Goal: Information Seeking & Learning: Learn about a topic

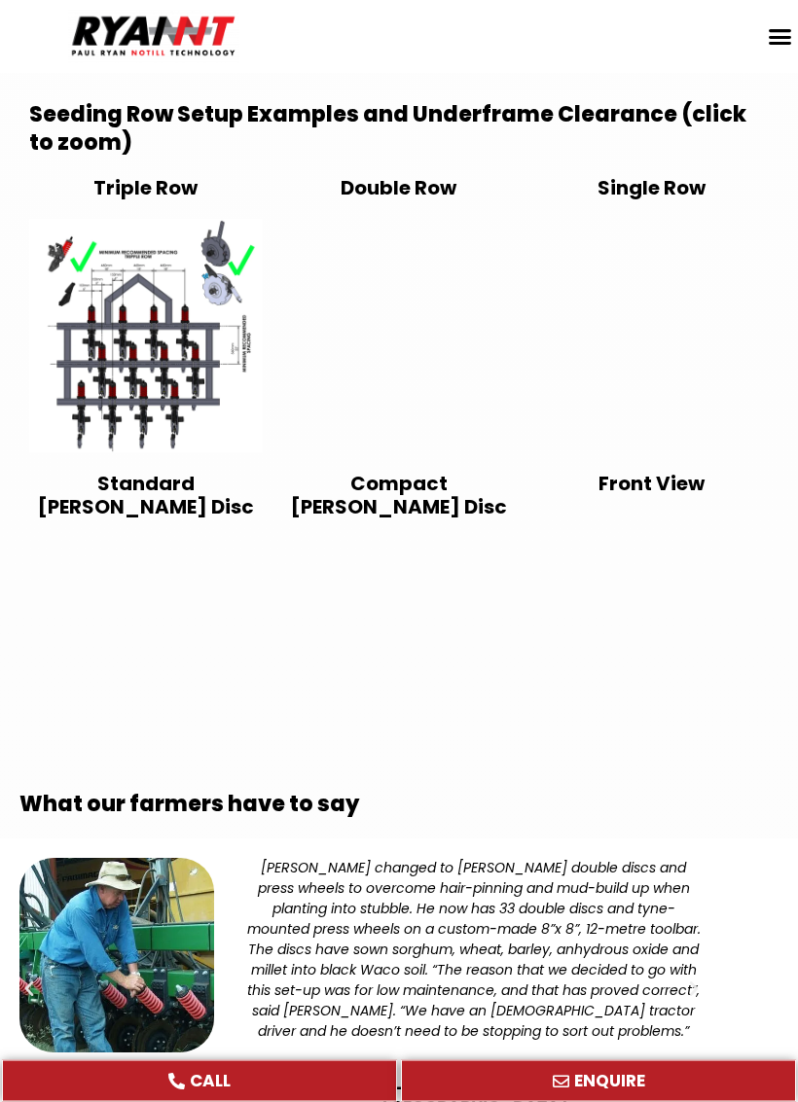
scroll to position [4062, 0]
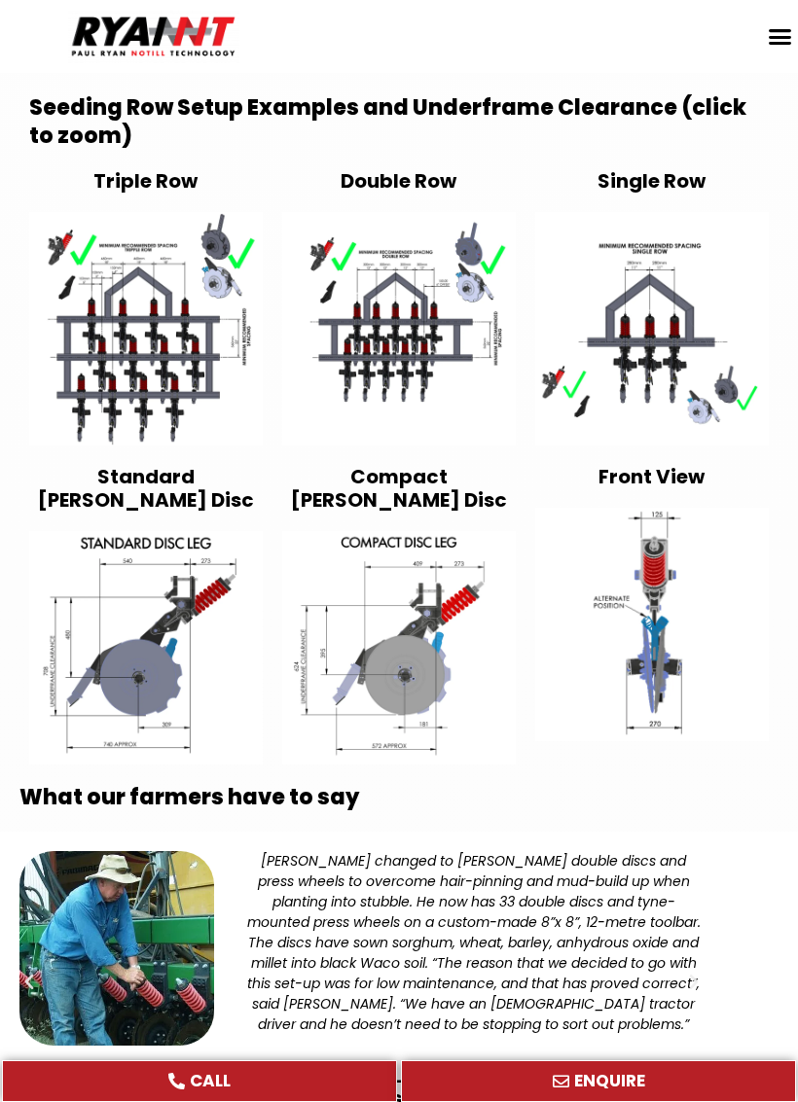
click at [683, 597] on img at bounding box center [651, 624] width 233 height 233
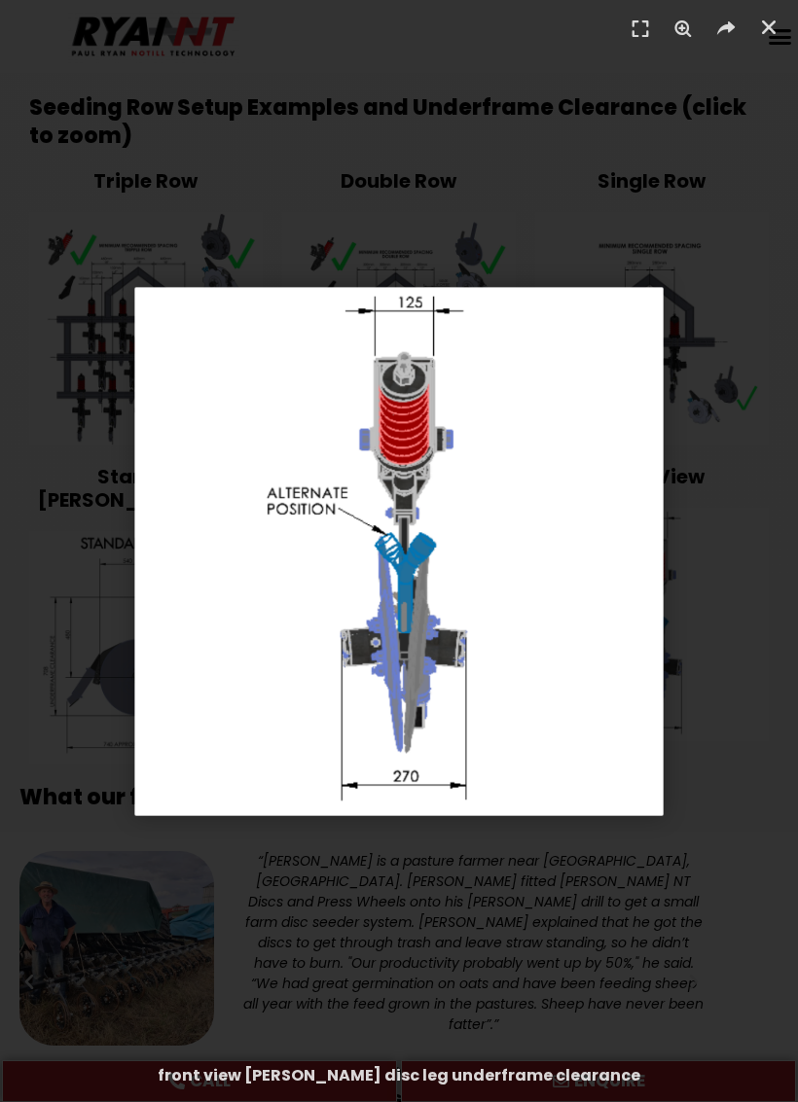
click at [733, 494] on div "1 / 1" at bounding box center [399, 551] width 798 height 1102
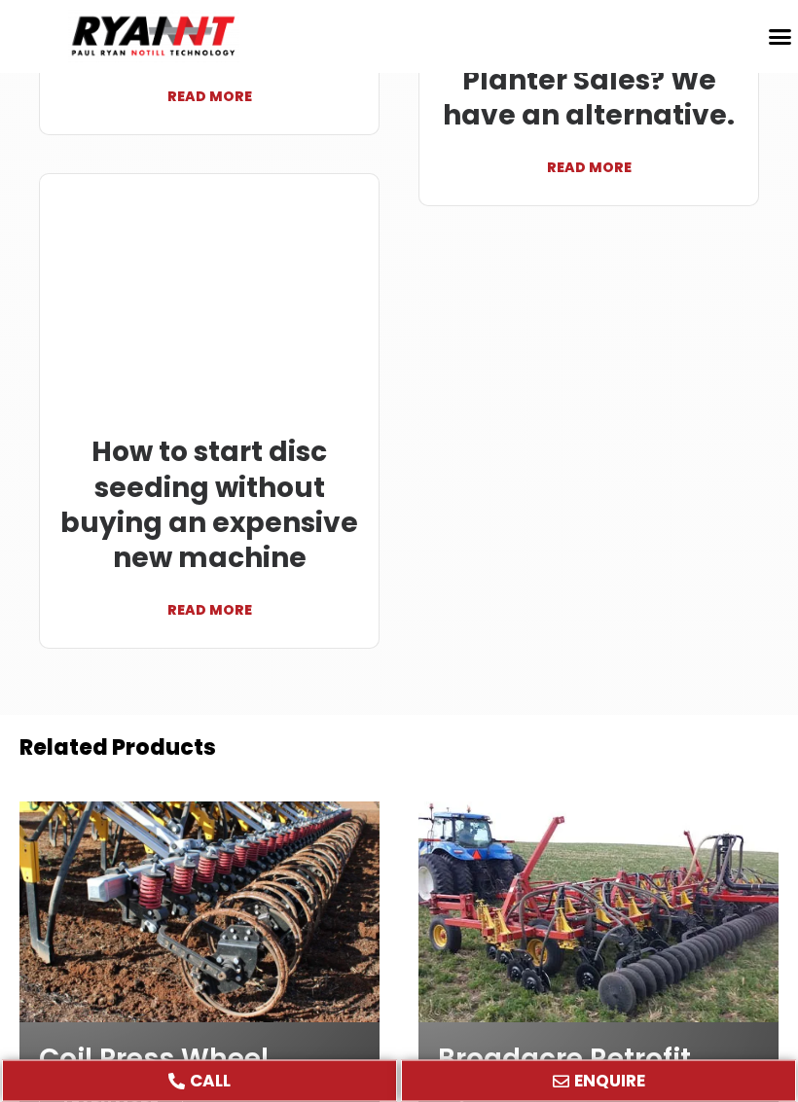
scroll to position [7351, 0]
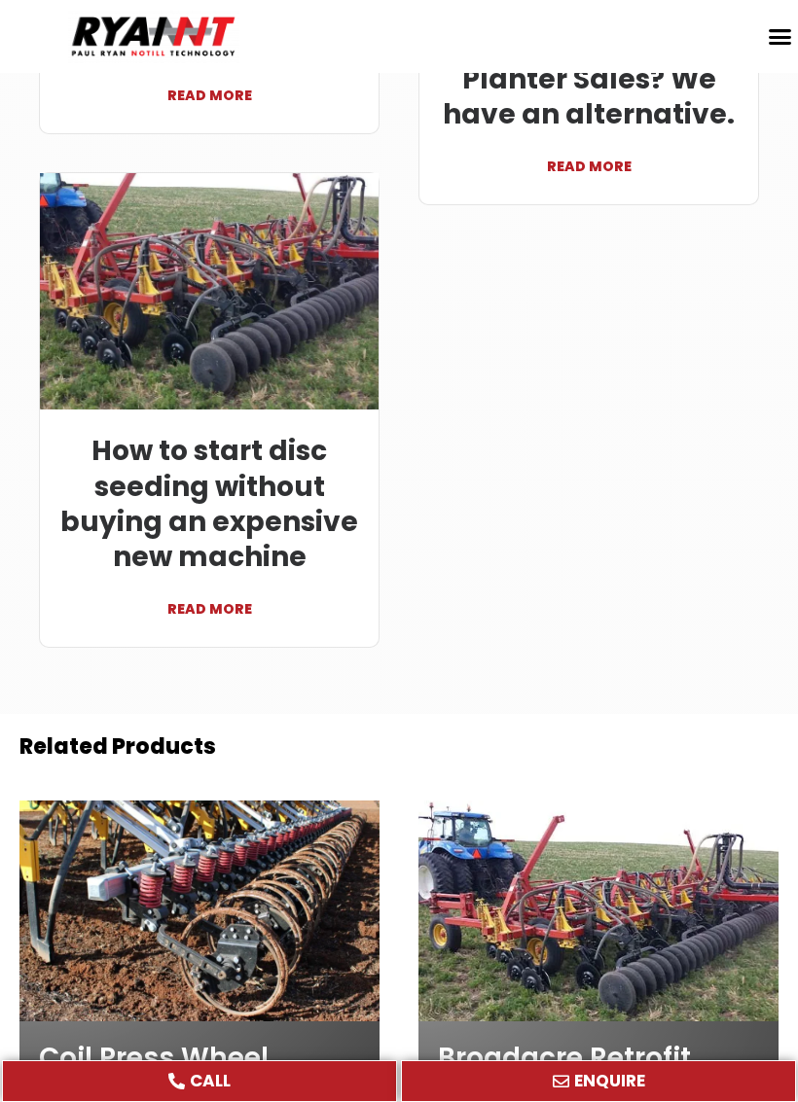
click at [181, 432] on link "How to start disc seeding without buying an expensive new machine" at bounding box center [209, 504] width 298 height 144
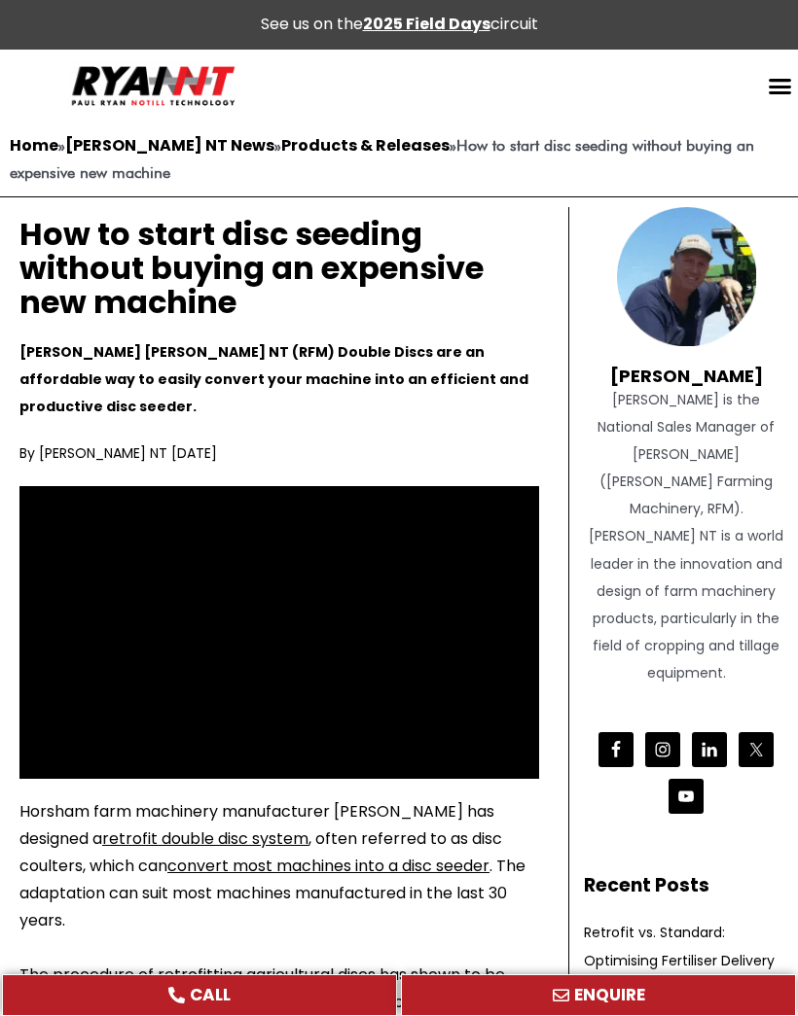
click at [38, 144] on link "Home" at bounding box center [34, 145] width 49 height 22
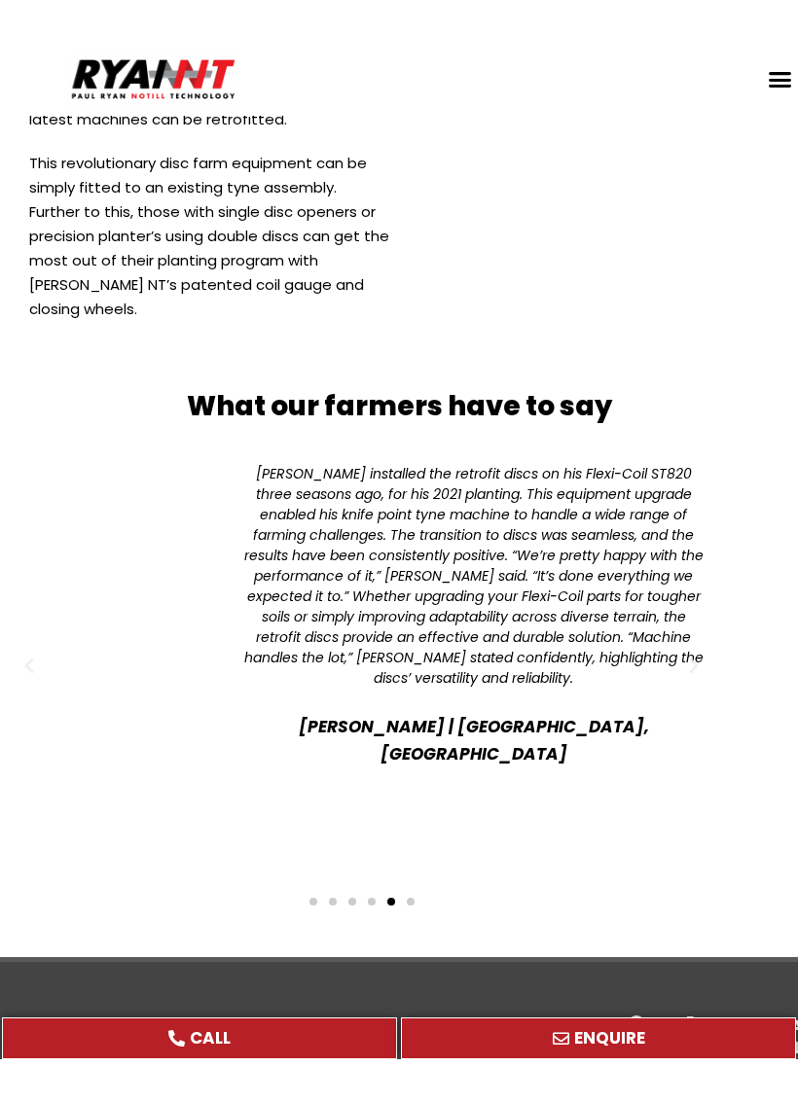
scroll to position [7359, 0]
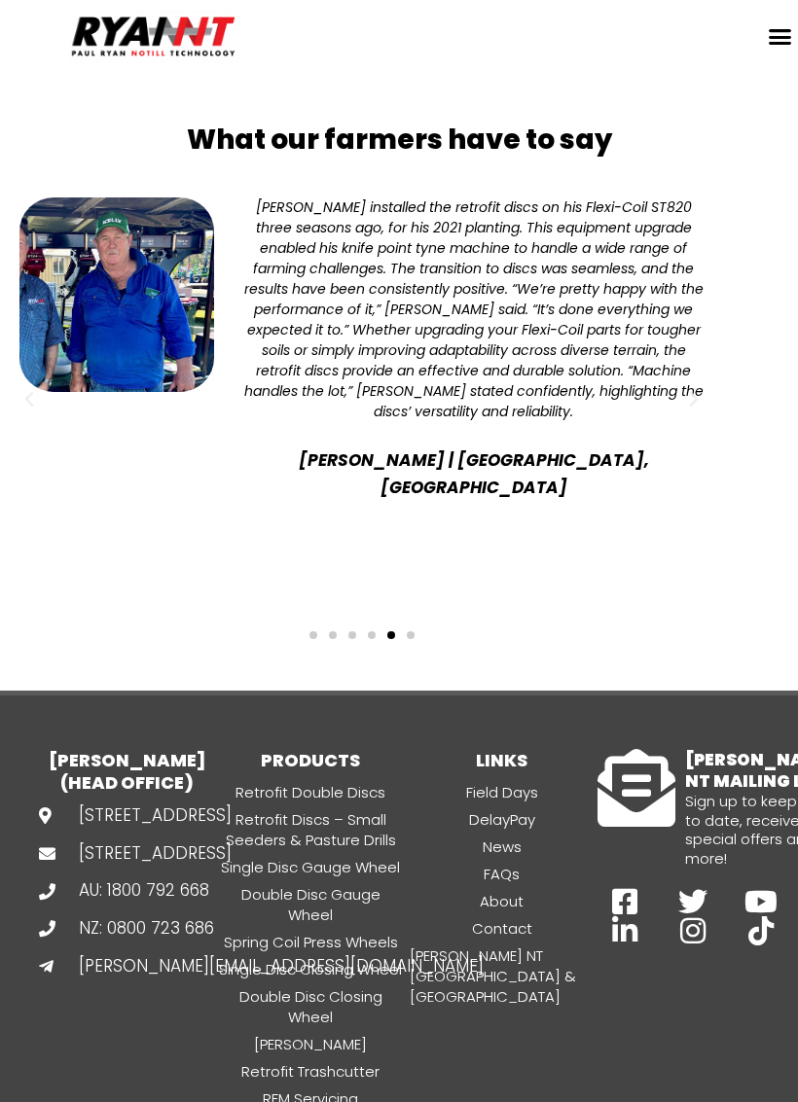
click at [274, 808] on link "Retrofit Discs – Small Seeders & Pasture Drills" at bounding box center [310, 829] width 191 height 43
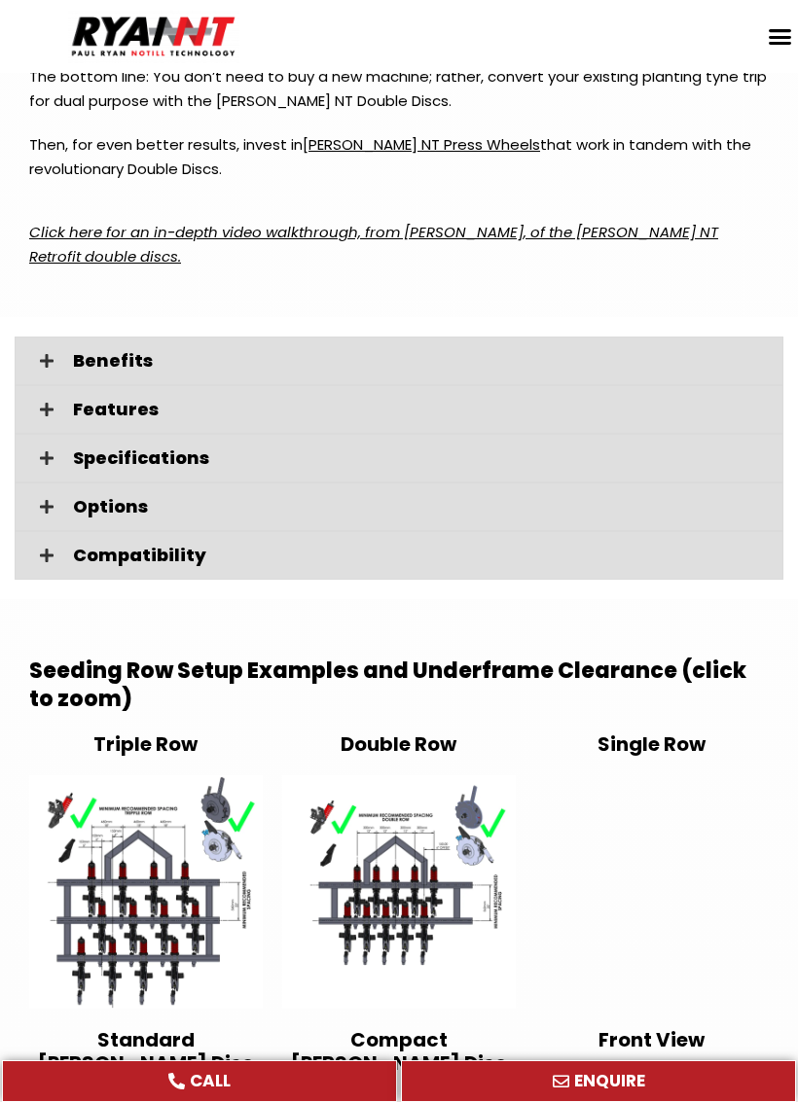
scroll to position [3503, 0]
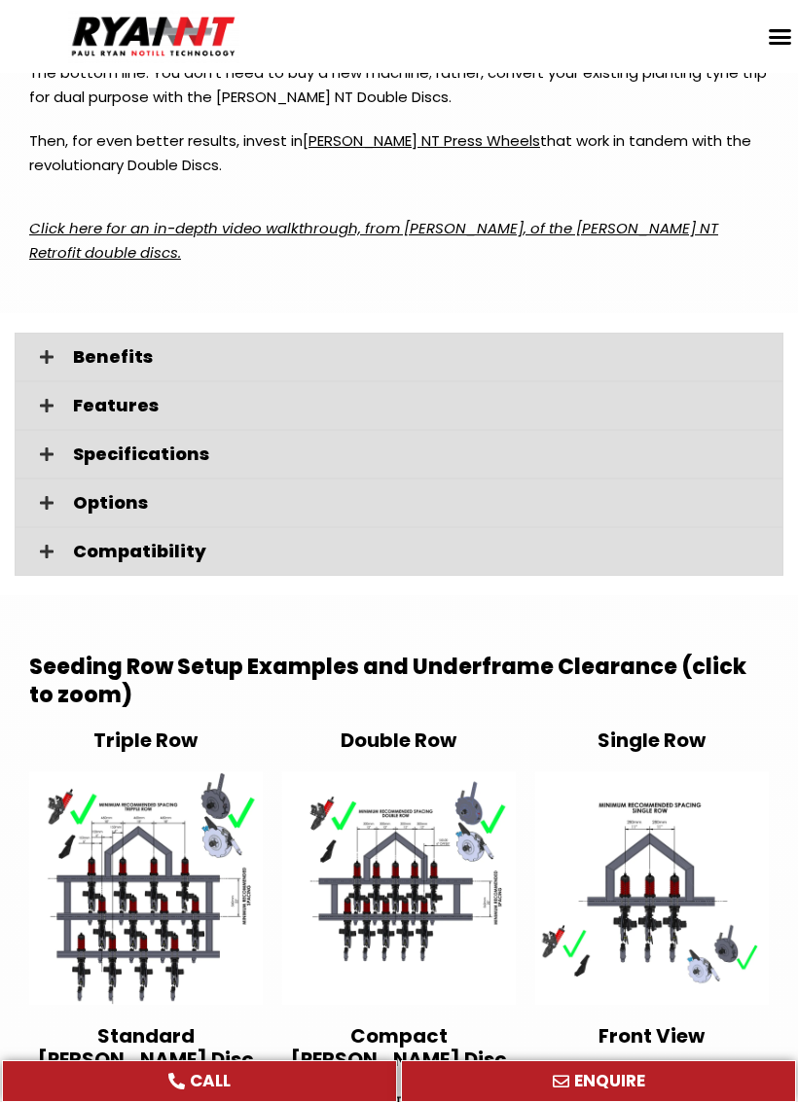
click at [53, 349] on span at bounding box center [46, 357] width 33 height 17
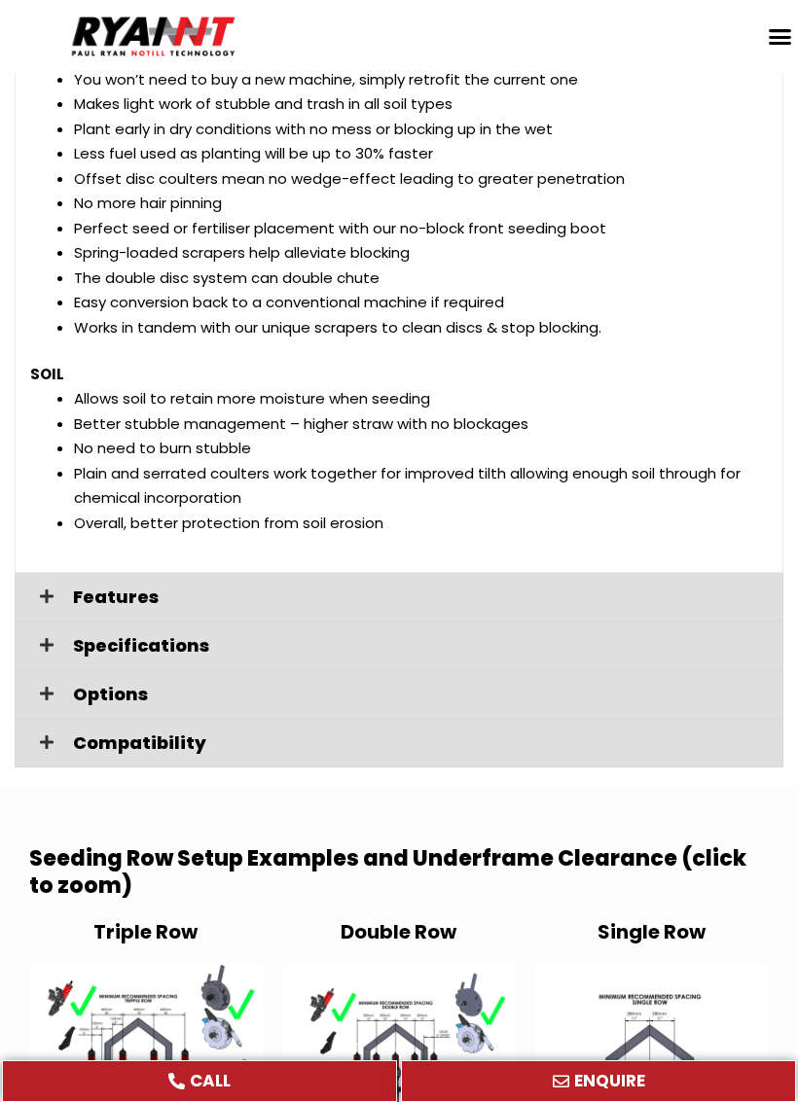
scroll to position [3906, 0]
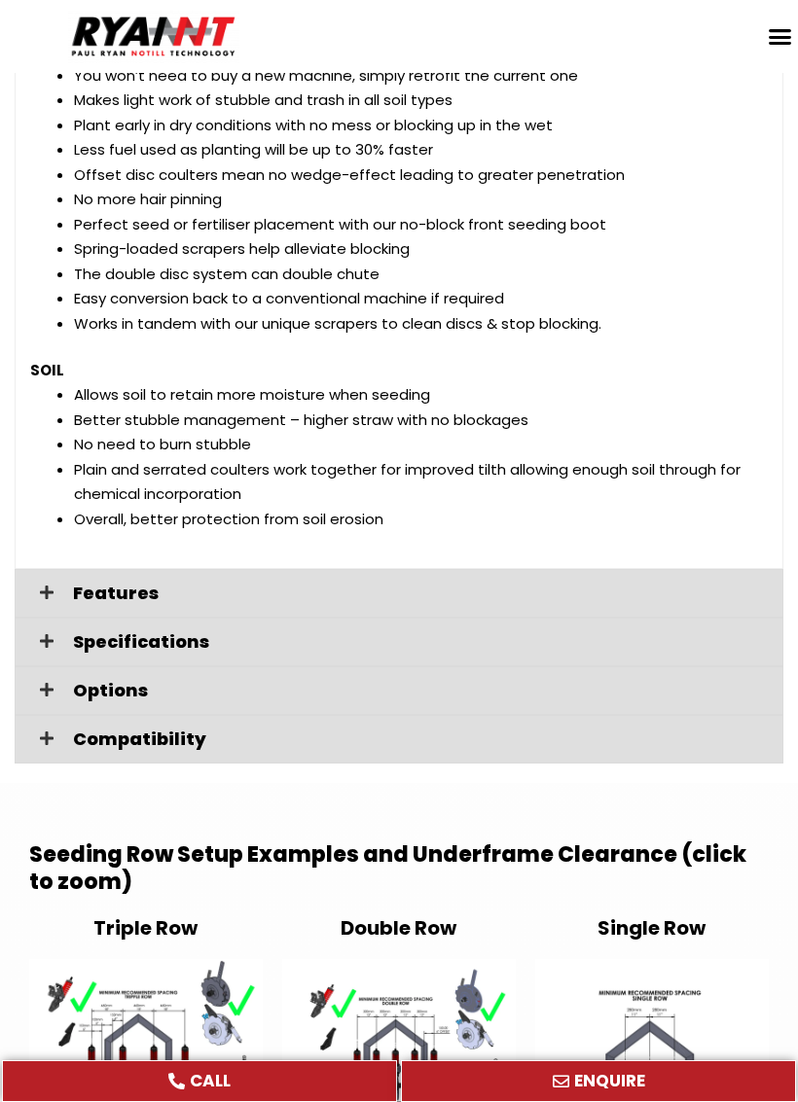
click at [57, 569] on div "Features" at bounding box center [399, 593] width 768 height 49
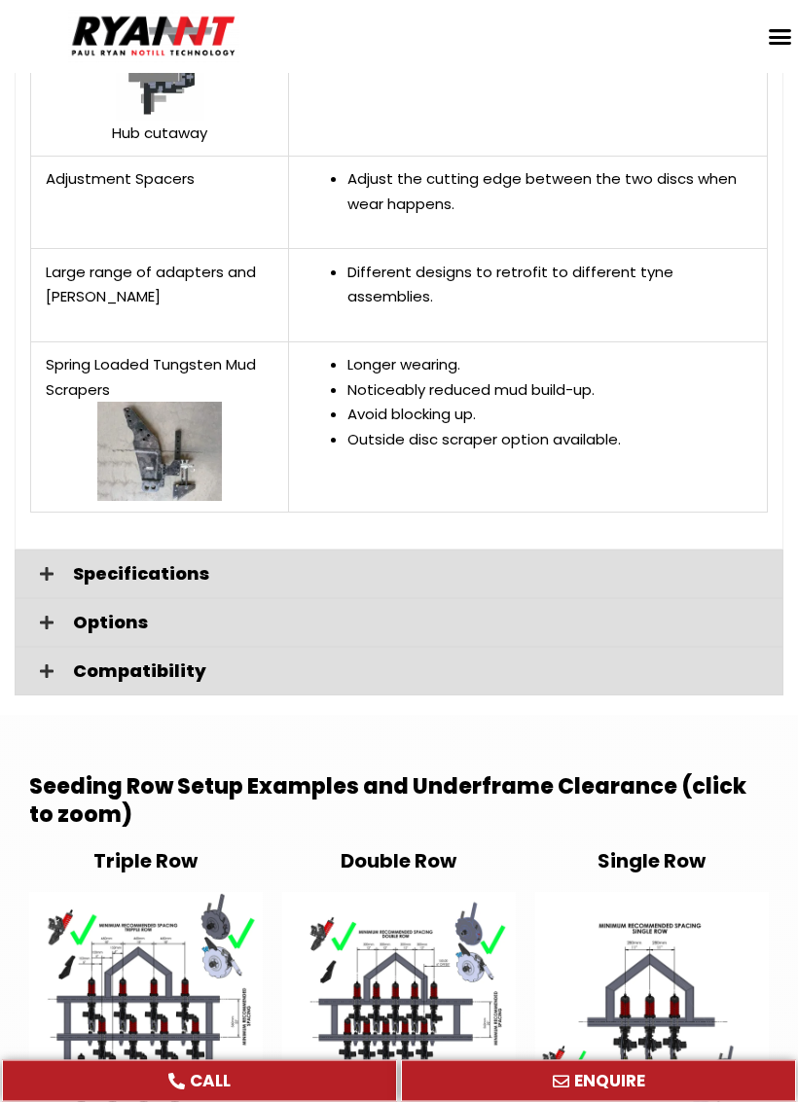
scroll to position [5525, 0]
click at [49, 550] on div "Specifications" at bounding box center [399, 574] width 768 height 49
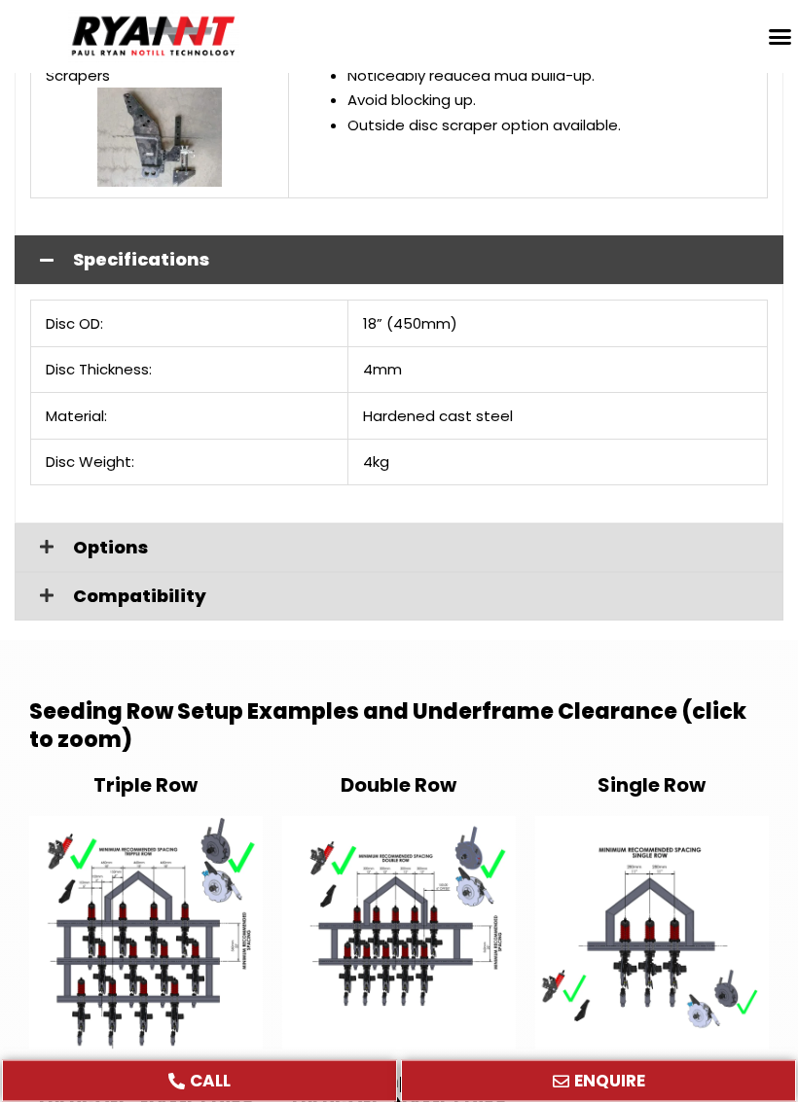
scroll to position [5837, 0]
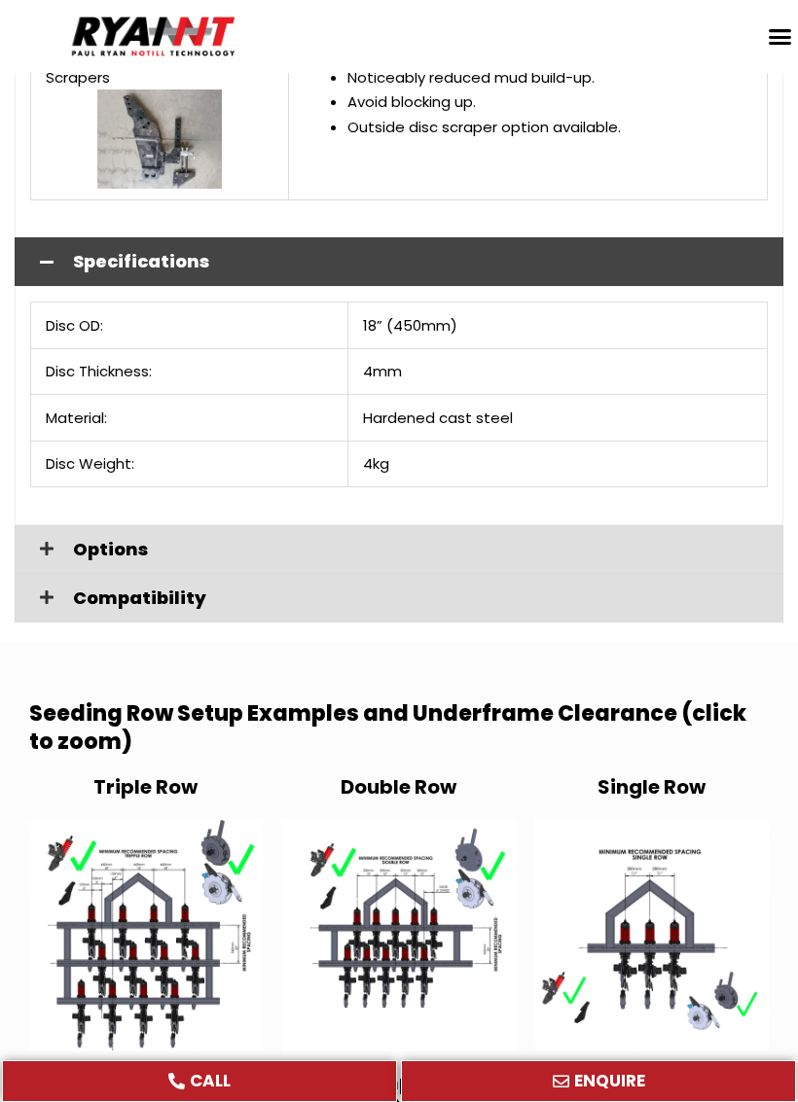
click at [48, 541] on icon at bounding box center [47, 549] width 14 height 16
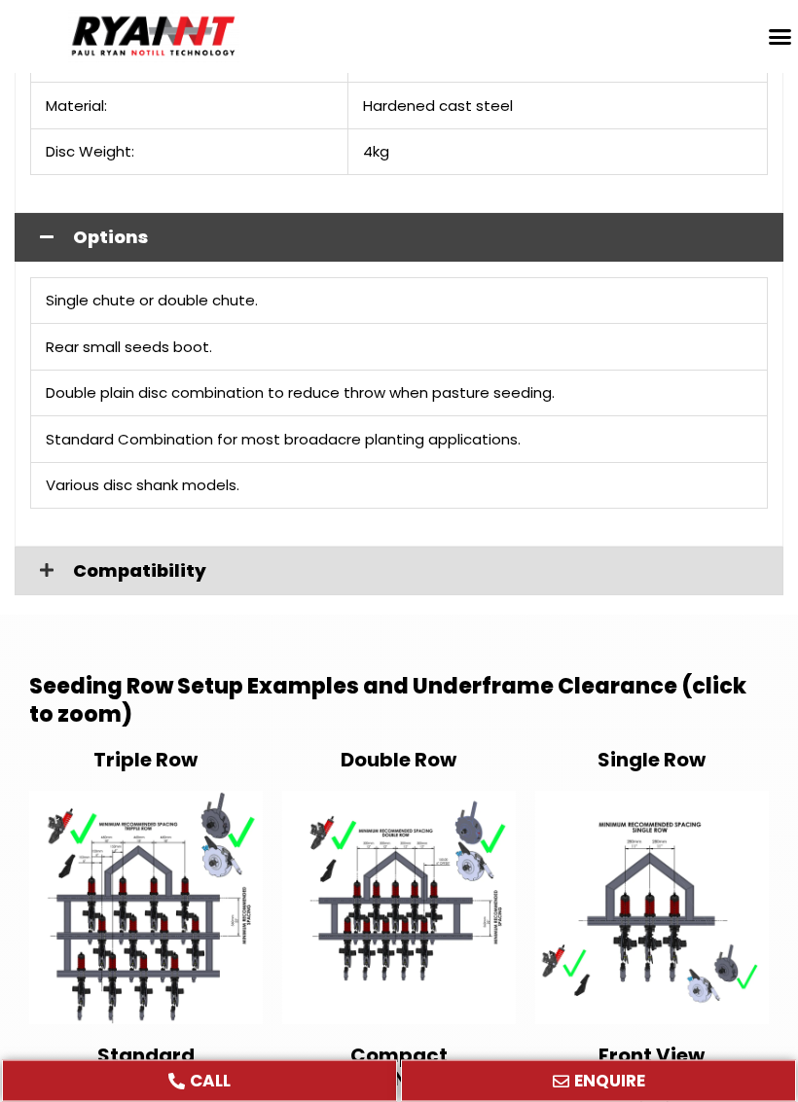
scroll to position [6149, 0]
click at [47, 562] on icon at bounding box center [47, 570] width 14 height 16
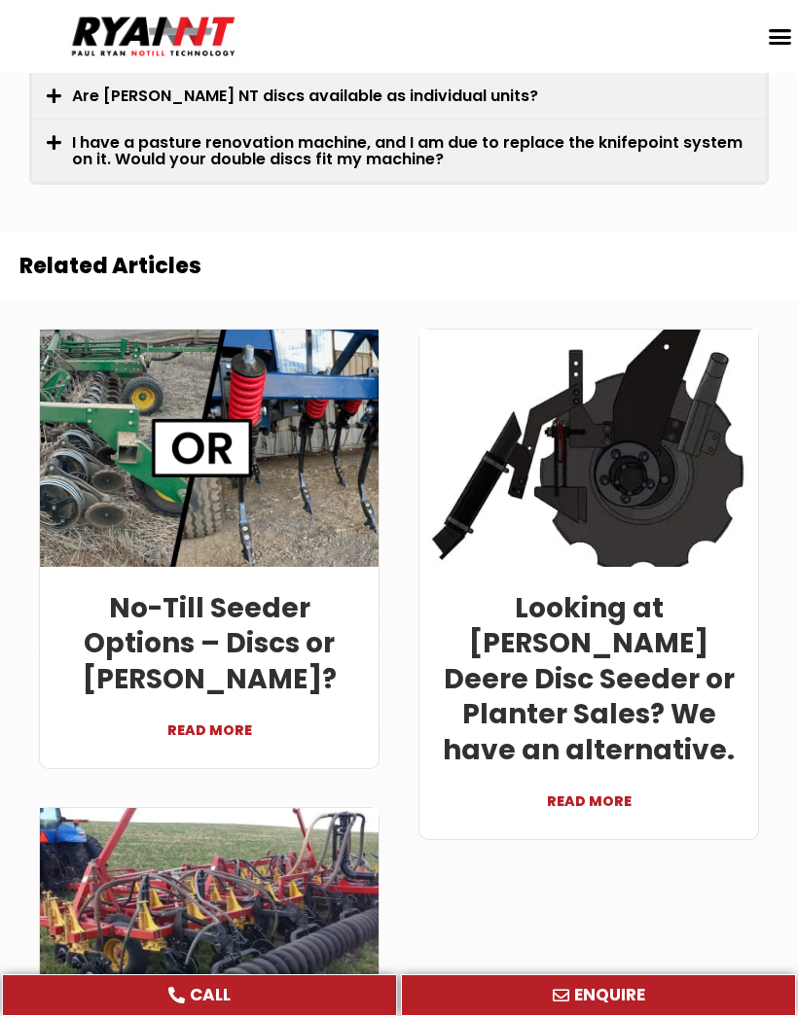
scroll to position [9469, 0]
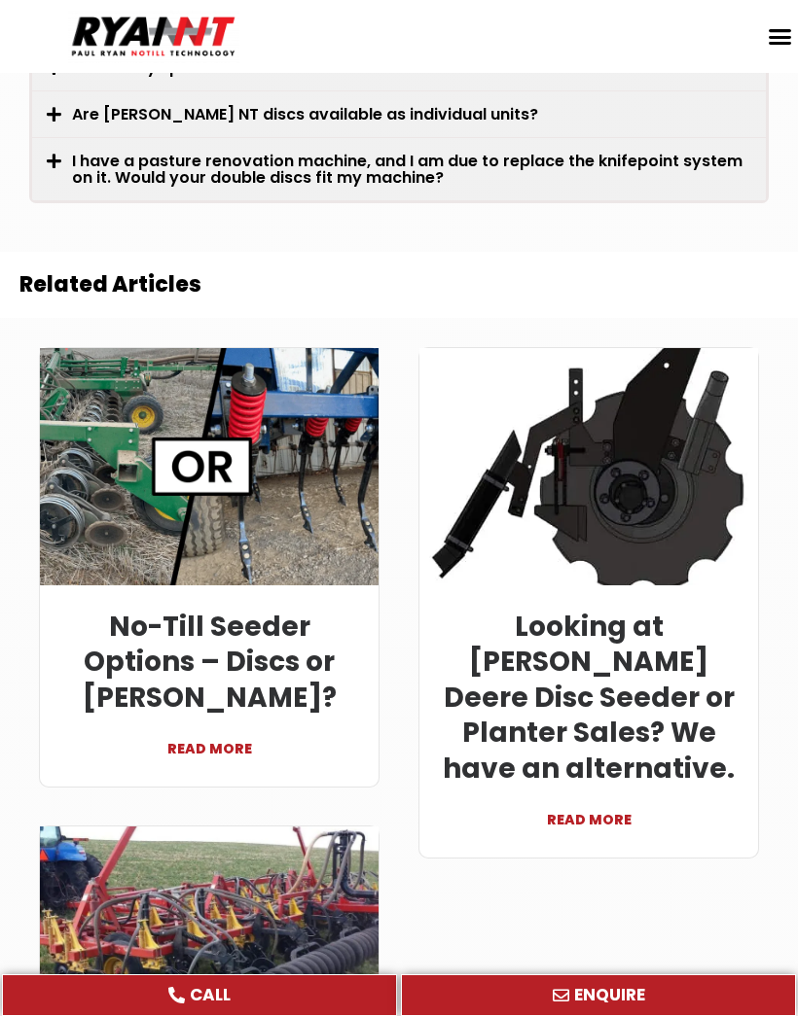
click at [195, 716] on link "READ MORE" at bounding box center [208, 739] width 309 height 47
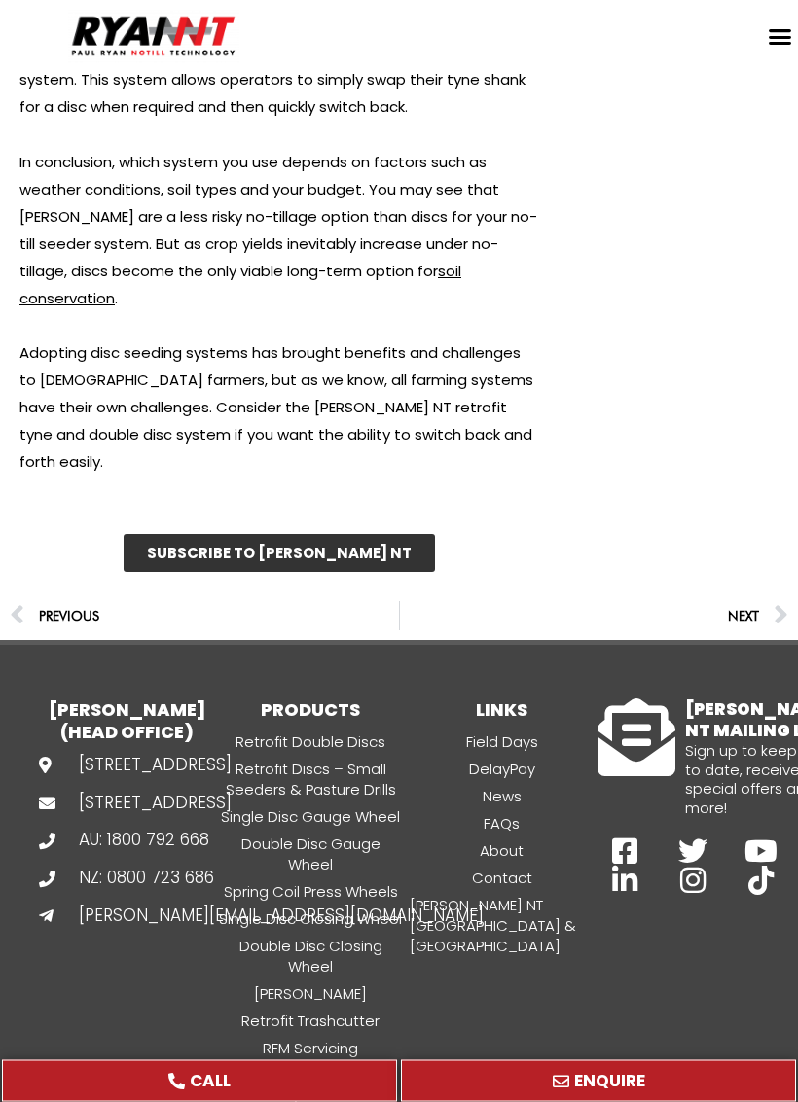
scroll to position [6022, 0]
click at [315, 1064] on link "The Ultimate No Till System" at bounding box center [310, 1085] width 191 height 43
click at [328, 1064] on link "The Ultimate No Till System" at bounding box center [310, 1085] width 191 height 43
click at [322, 1064] on link "The Ultimate No Till System" at bounding box center [310, 1085] width 191 height 43
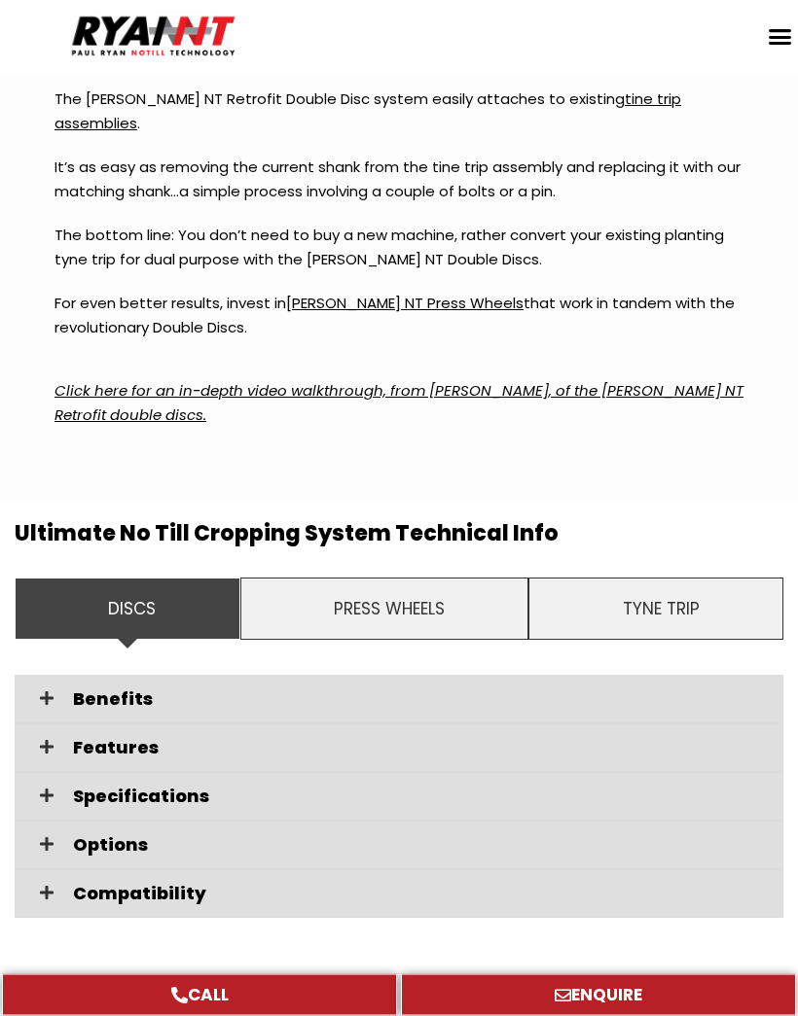
scroll to position [4153, 0]
